Goal: Task Accomplishment & Management: Manage account settings

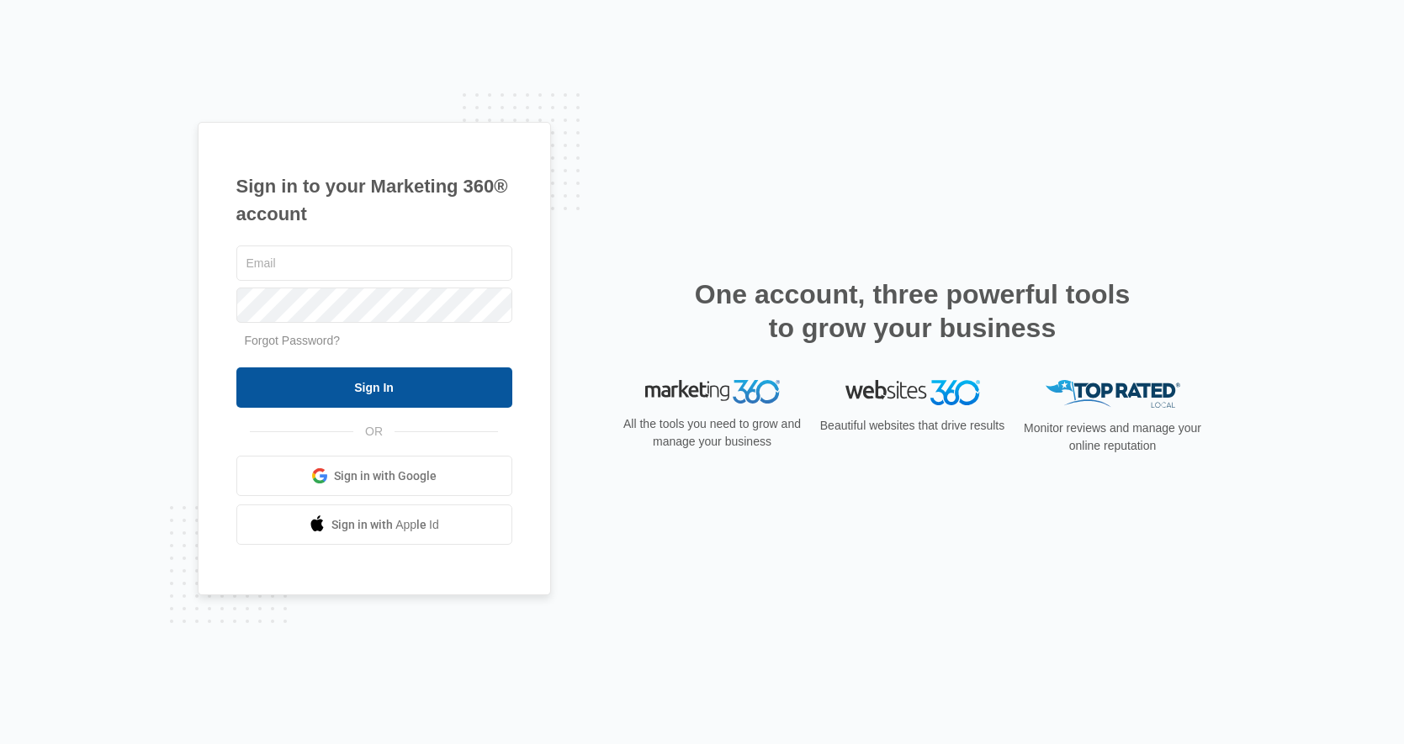
type input "[EMAIL_ADDRESS][DOMAIN_NAME]"
click at [364, 394] on input "Sign In" at bounding box center [374, 388] width 276 height 40
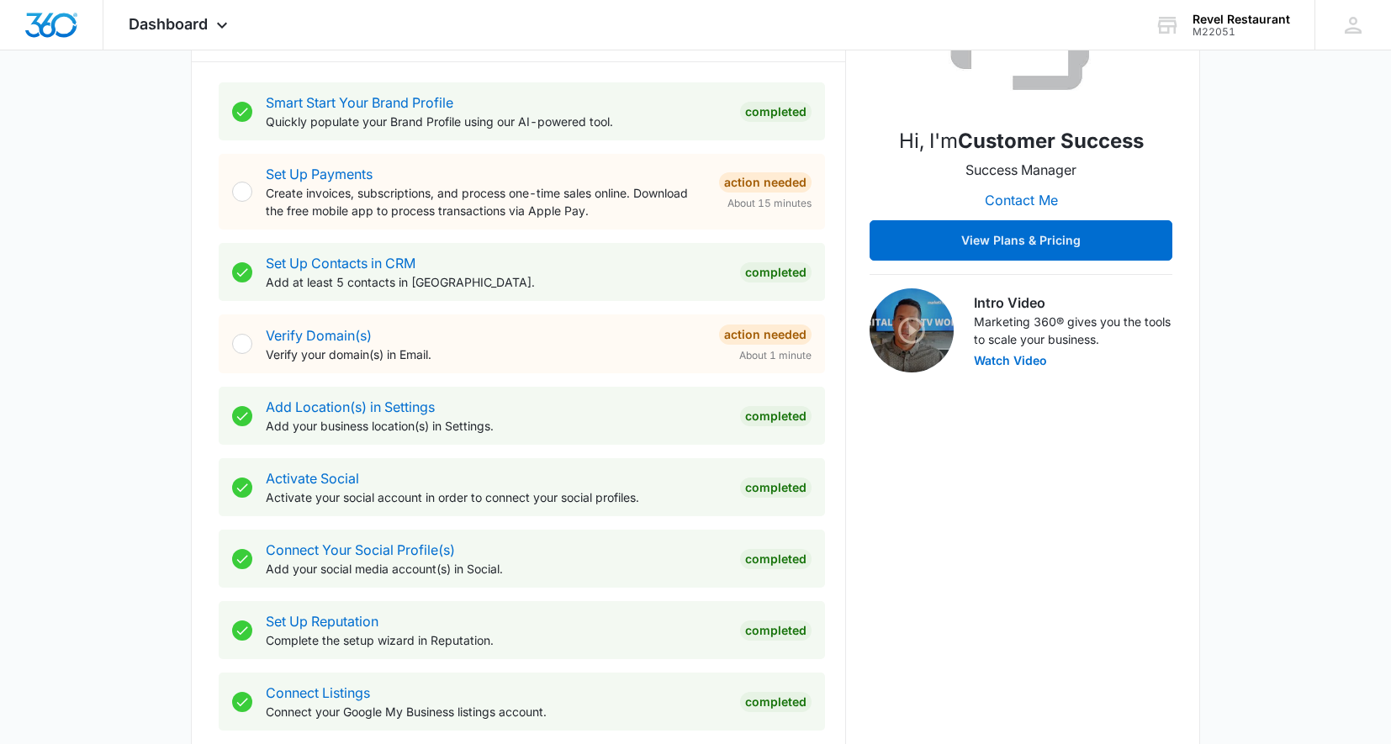
scroll to position [336, 0]
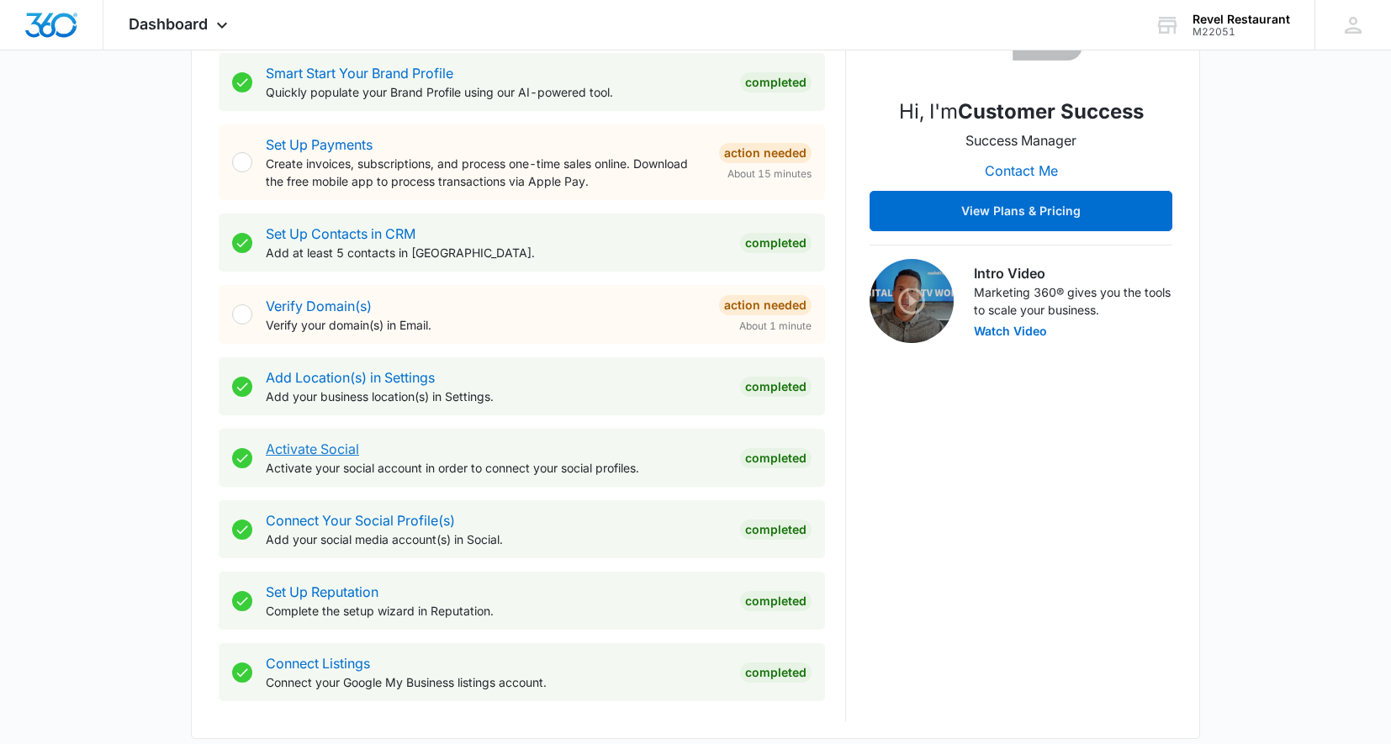
click at [325, 451] on link "Activate Social" at bounding box center [312, 449] width 93 height 17
